Goal: Navigation & Orientation: Understand site structure

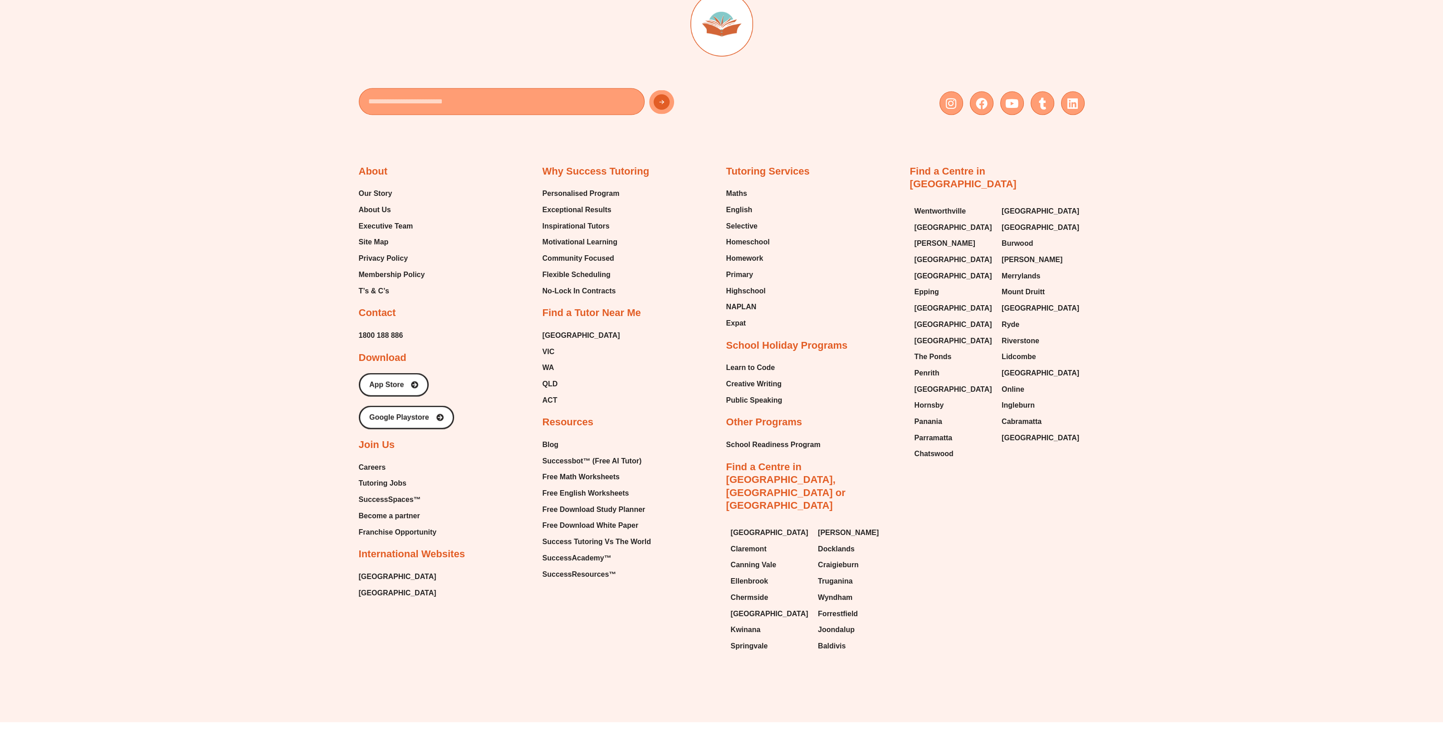
scroll to position [4665, 0]
click at [372, 186] on span "Our Story" at bounding box center [376, 193] width 34 height 14
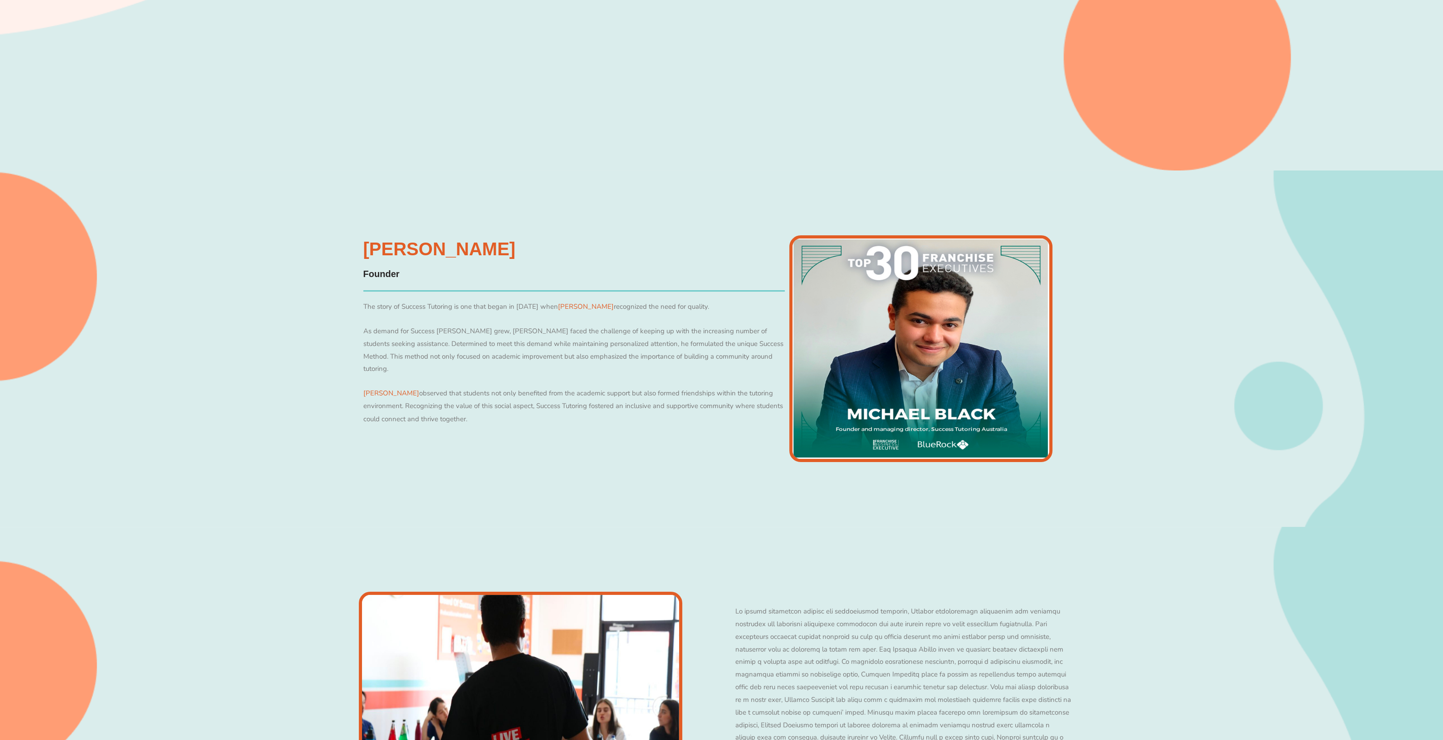
scroll to position [447, 0]
click at [568, 303] on span "[PERSON_NAME]" at bounding box center [586, 307] width 56 height 9
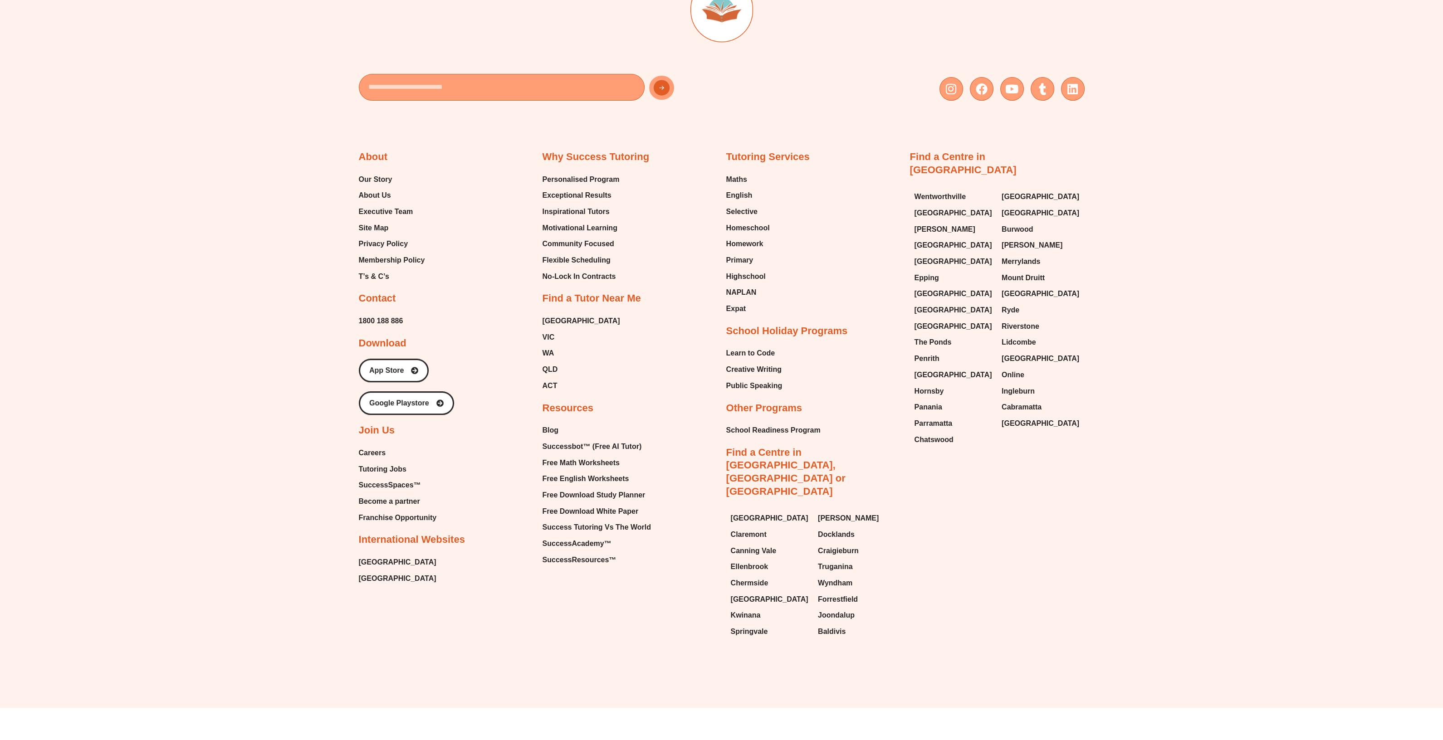
scroll to position [870, 0]
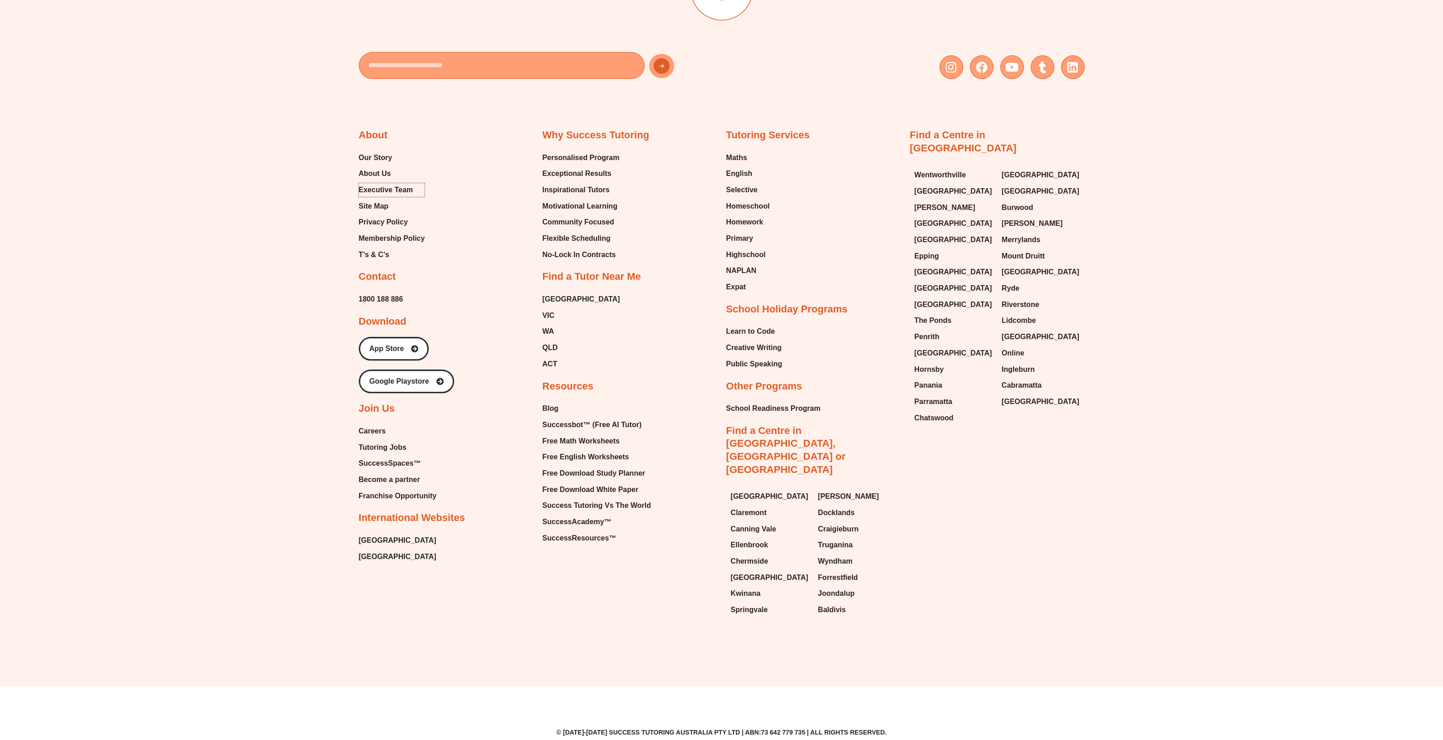
click at [372, 187] on span "Executive Team" at bounding box center [386, 190] width 54 height 14
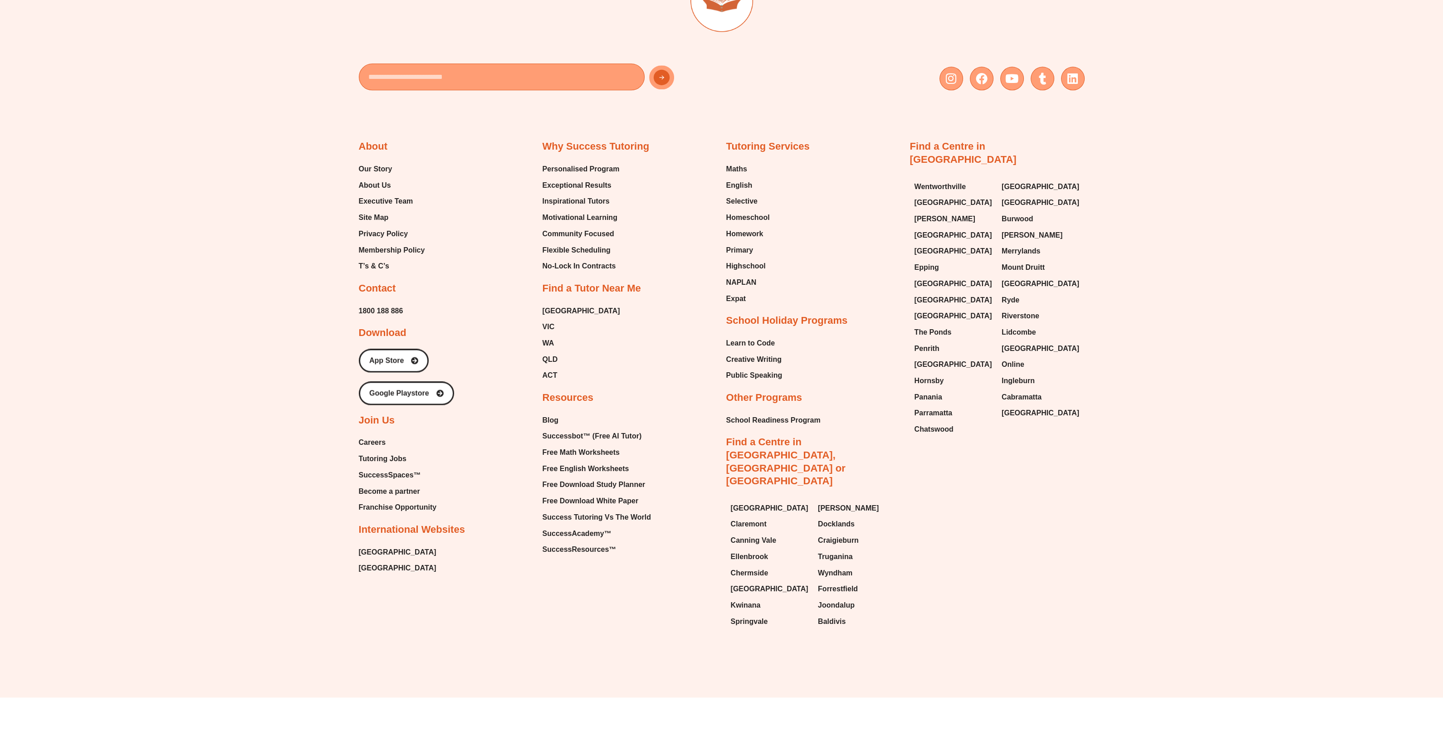
scroll to position [3120, 0]
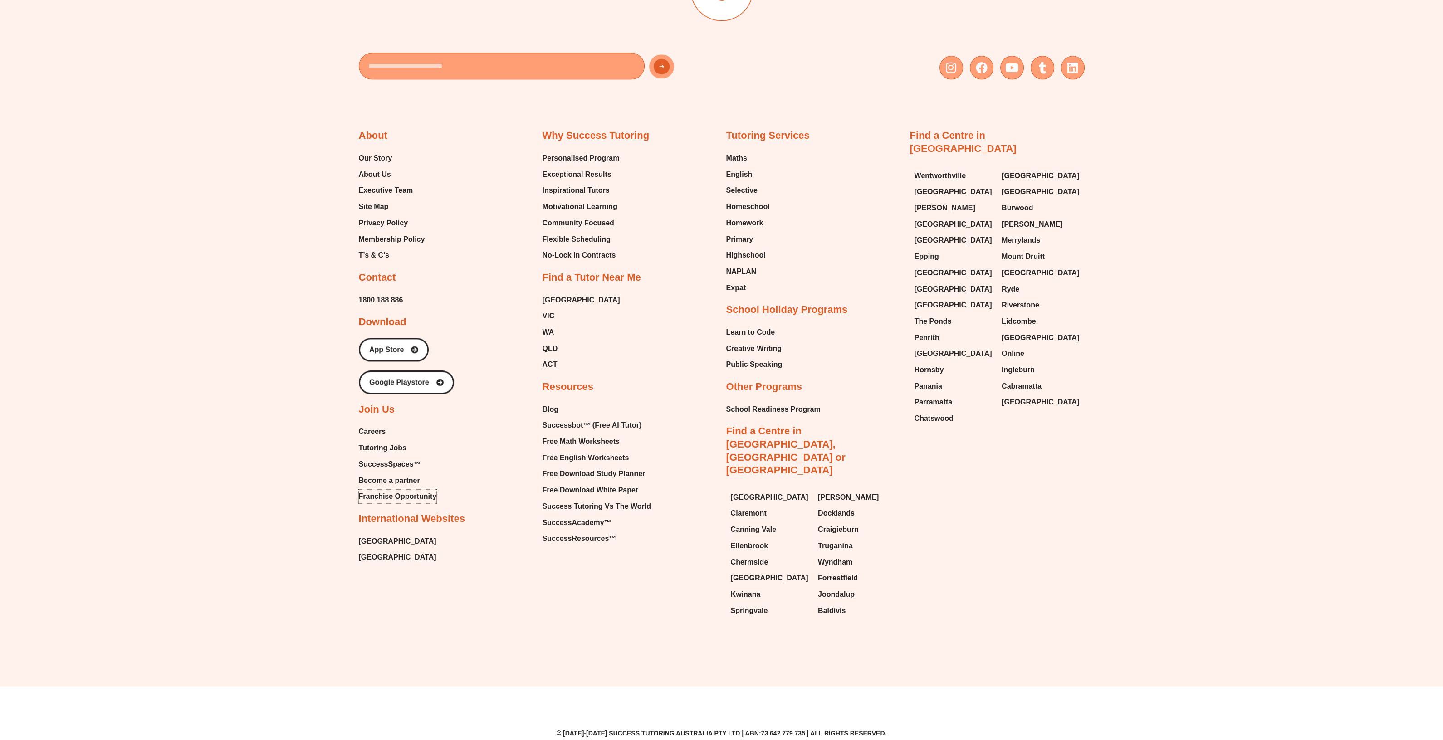
click at [390, 494] on span "Franchise Opportunity" at bounding box center [398, 497] width 78 height 14
